Goal: Information Seeking & Learning: Learn about a topic

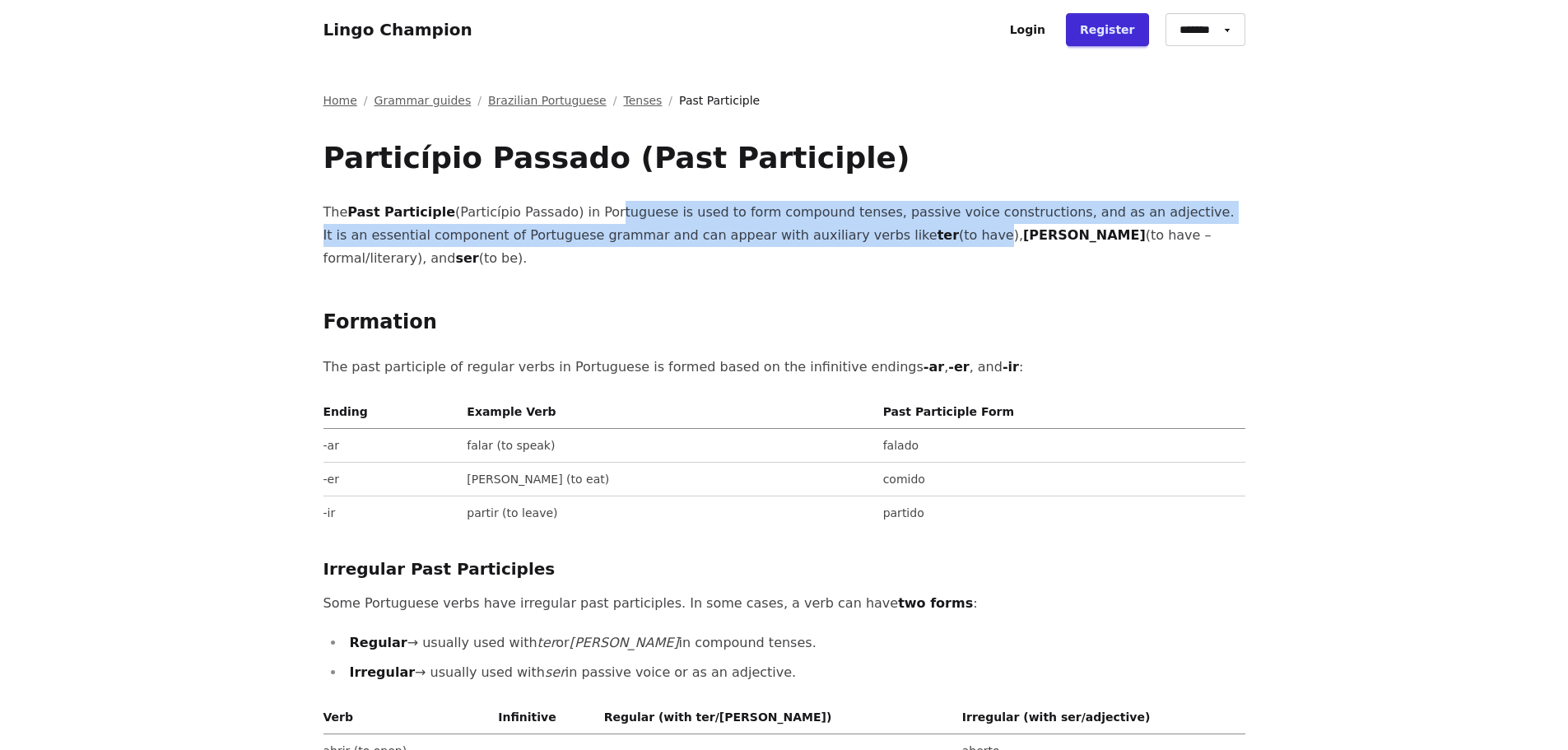
drag, startPoint x: 580, startPoint y: 216, endPoint x: 826, endPoint y: 225, distance: 246.2
click at [826, 225] on p "The Past Participle (Particípio Passado) in Portuguese is used to form compound…" at bounding box center [784, 235] width 922 height 69
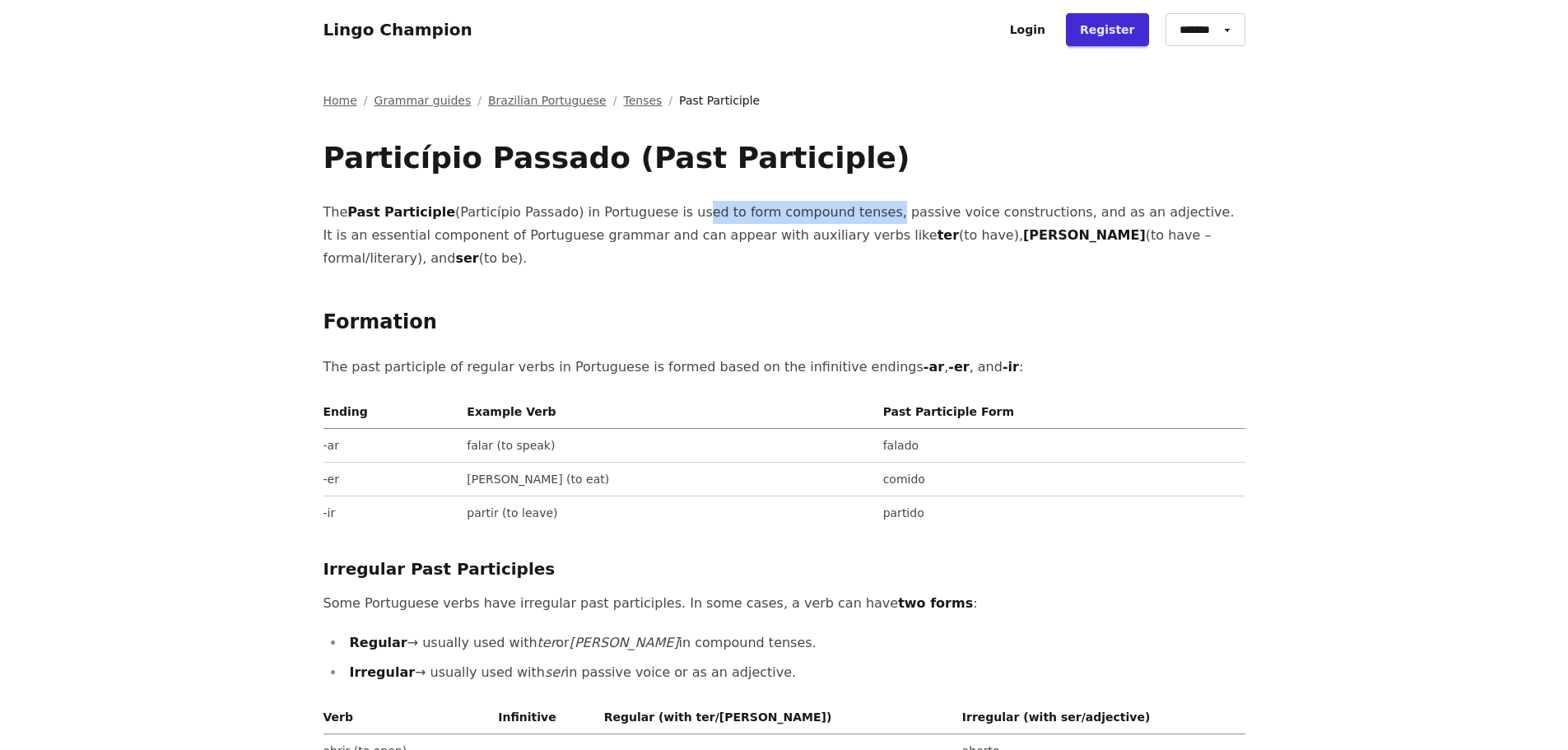
drag, startPoint x: 657, startPoint y: 209, endPoint x: 828, endPoint y: 189, distance: 172.2
drag, startPoint x: 826, startPoint y: 203, endPoint x: 1008, endPoint y: 196, distance: 182.1
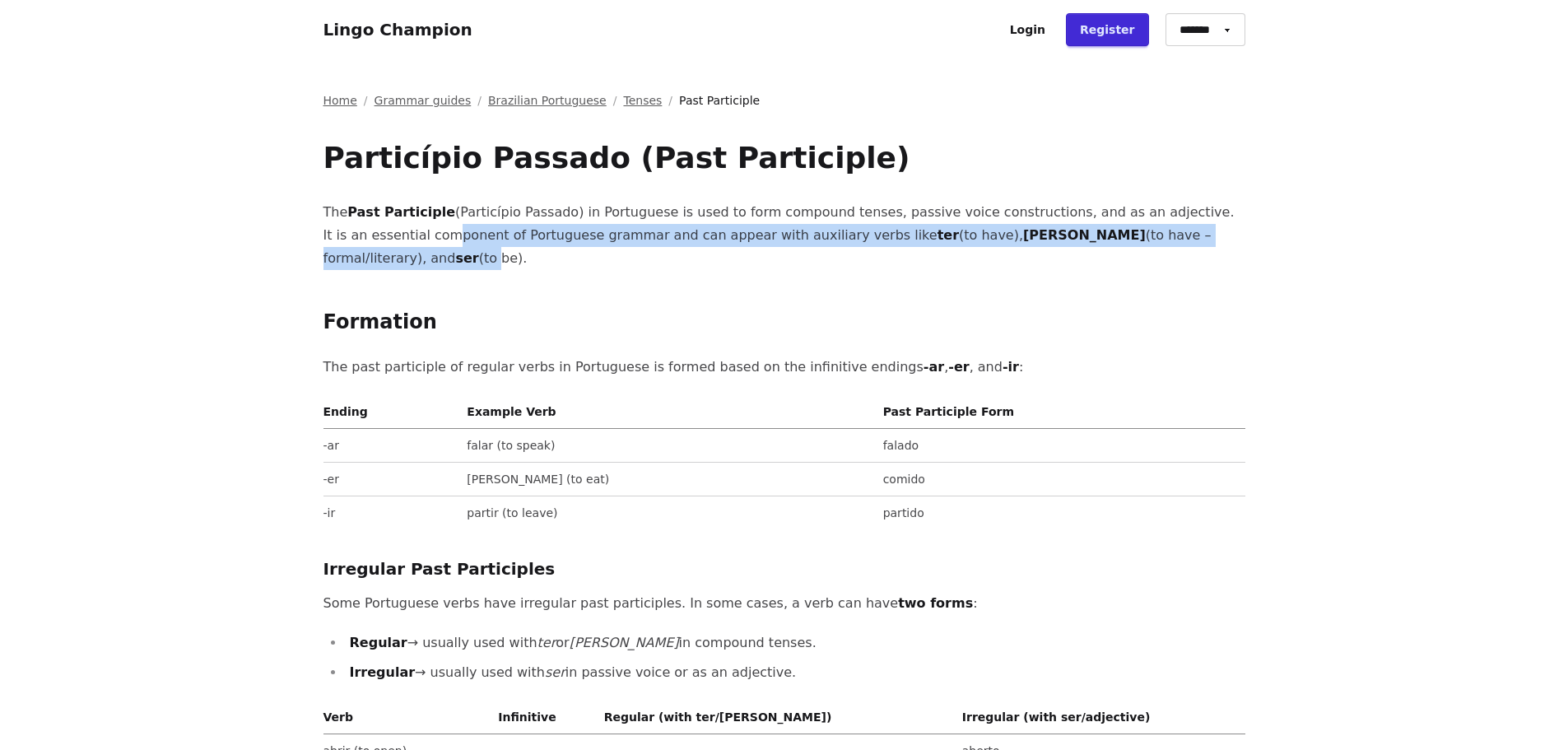
drag, startPoint x: 350, startPoint y: 235, endPoint x: 1094, endPoint y: 233, distance: 744.0
click at [1094, 233] on p "The Past Participle (Particípio Passado) in Portuguese is used to form compound…" at bounding box center [784, 235] width 922 height 69
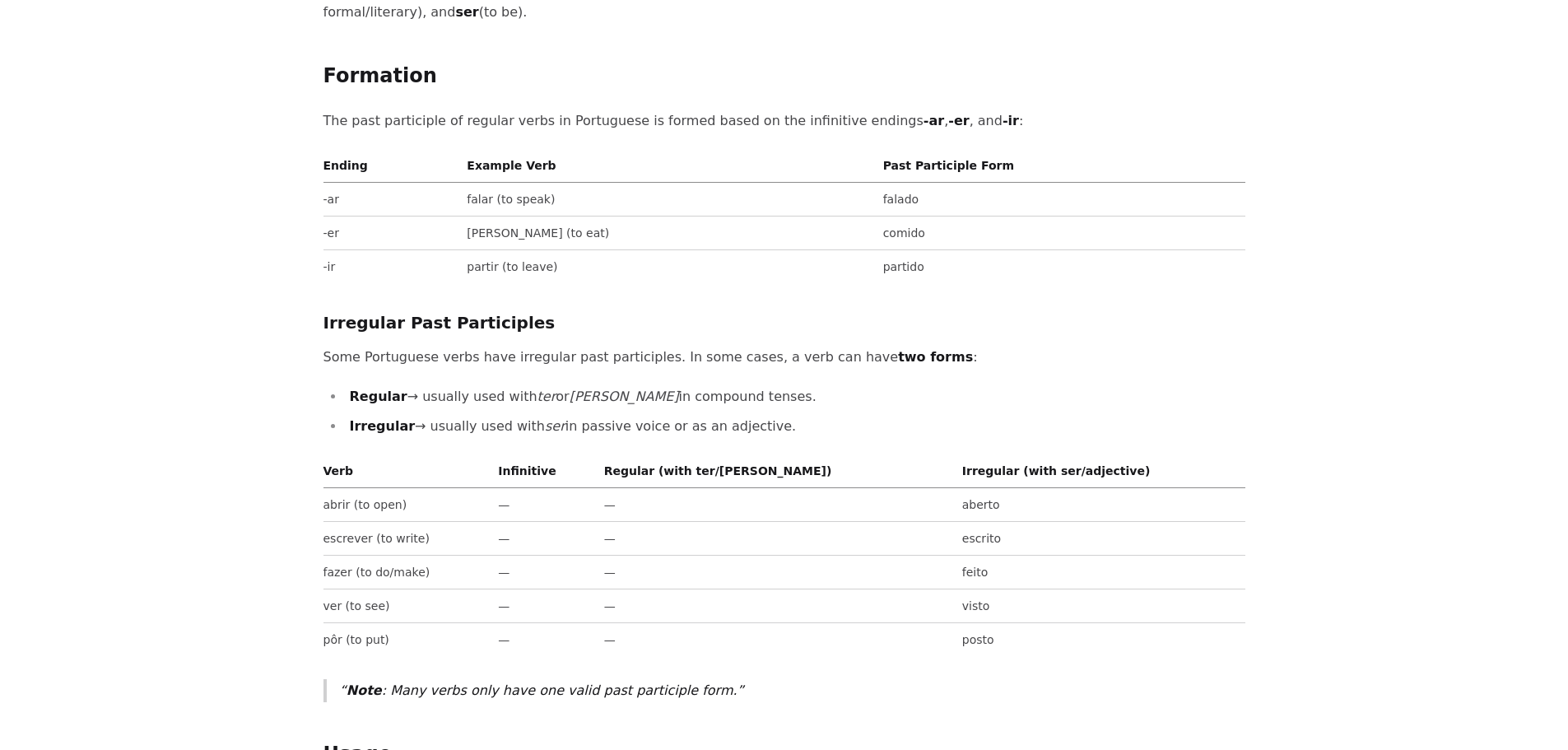
scroll to position [247, 0]
drag, startPoint x: 406, startPoint y: 375, endPoint x: 754, endPoint y: 403, distance: 349.1
click at [754, 403] on ul "Regular → usually used with ter or [PERSON_NAME] in compound tenses. Irregular …" at bounding box center [784, 411] width 922 height 53
click at [754, 414] on li "Irregular → usually used with ser in passive voice or as an adjective." at bounding box center [794, 425] width 901 height 23
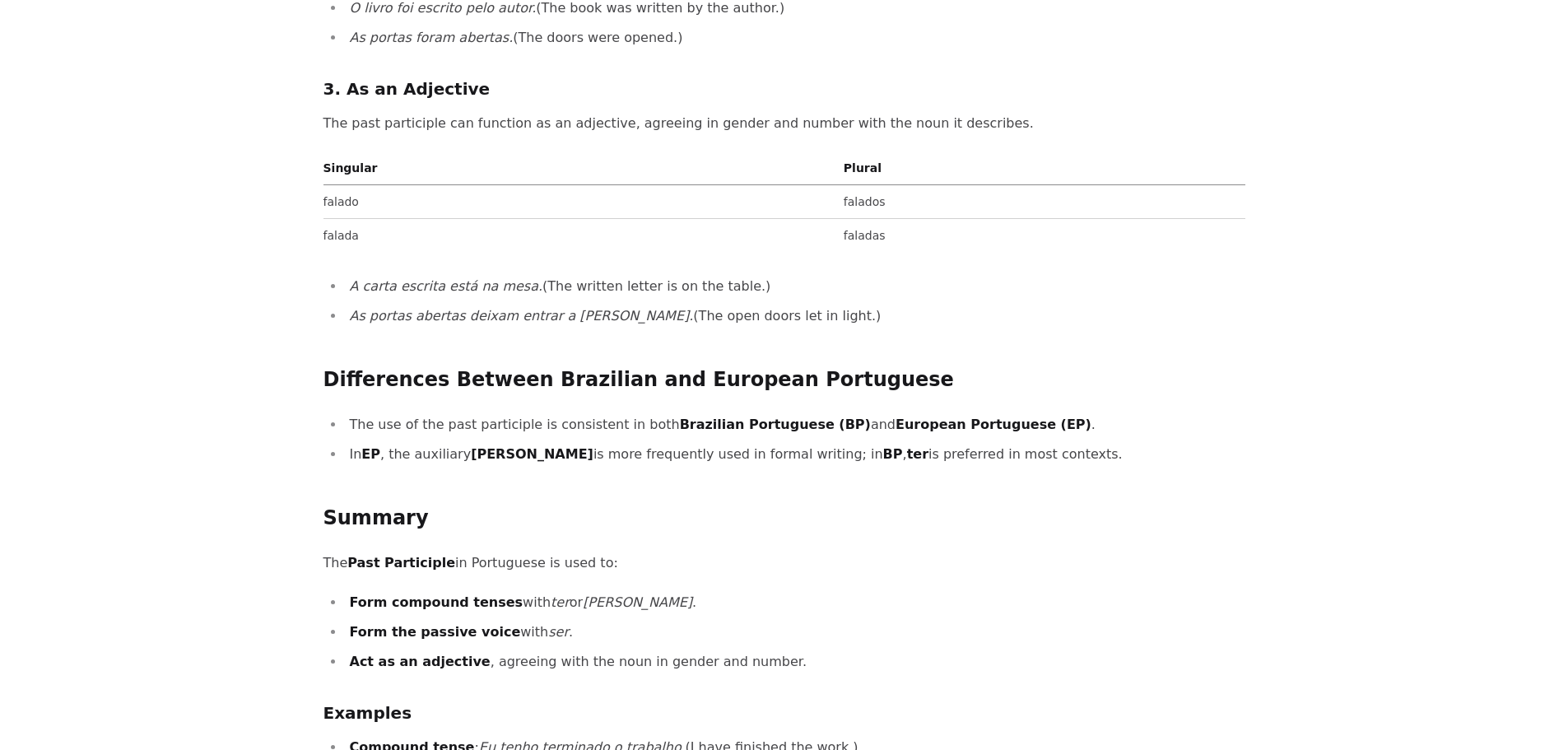
scroll to position [1974, 0]
